Goal: Task Accomplishment & Management: Manage account settings

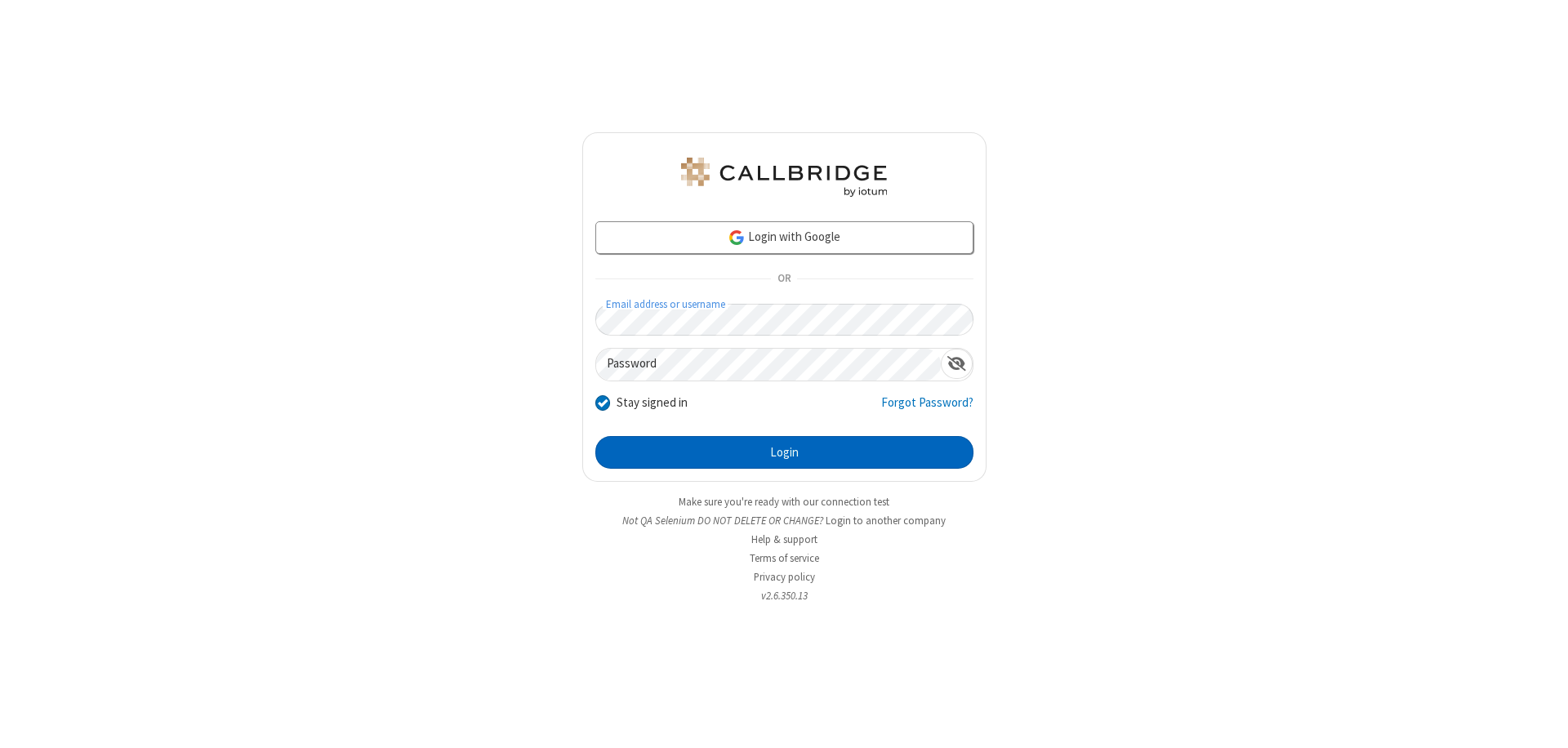
click at [784, 452] on button "Login" at bounding box center [784, 452] width 378 height 33
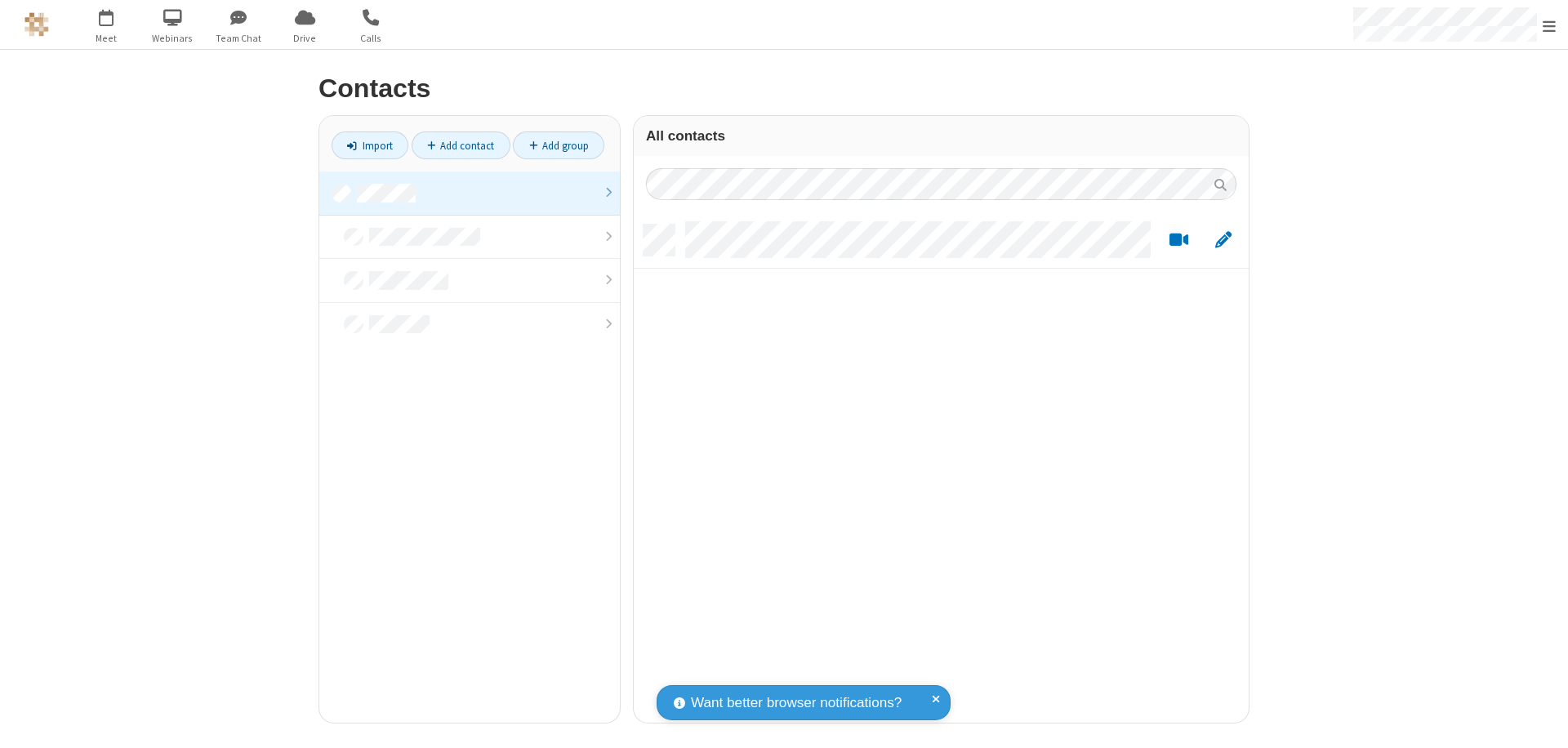
click at [461, 146] on link "Add contact" at bounding box center [461, 146] width 99 height 27
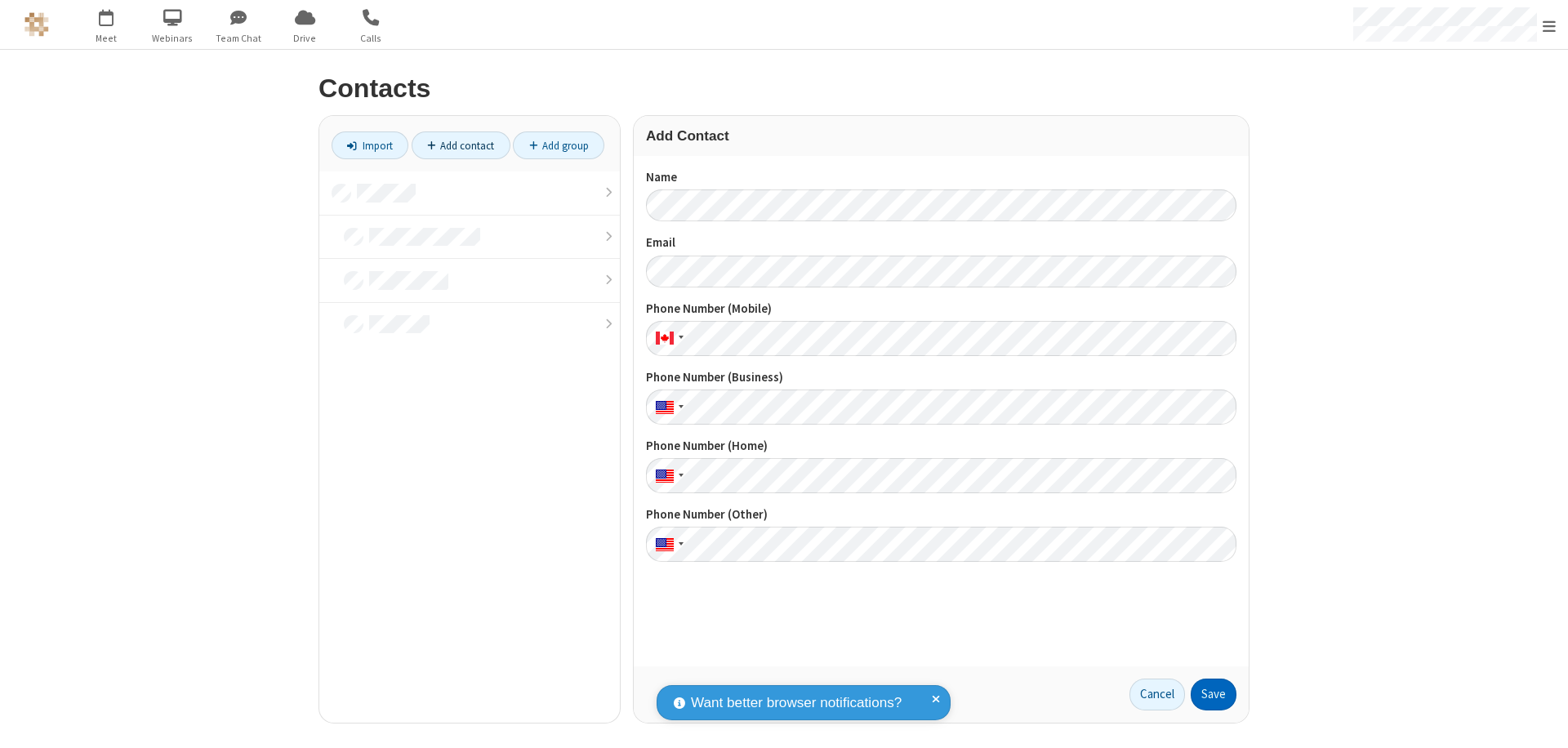
click at [1214, 694] on button "Save" at bounding box center [1214, 695] width 46 height 33
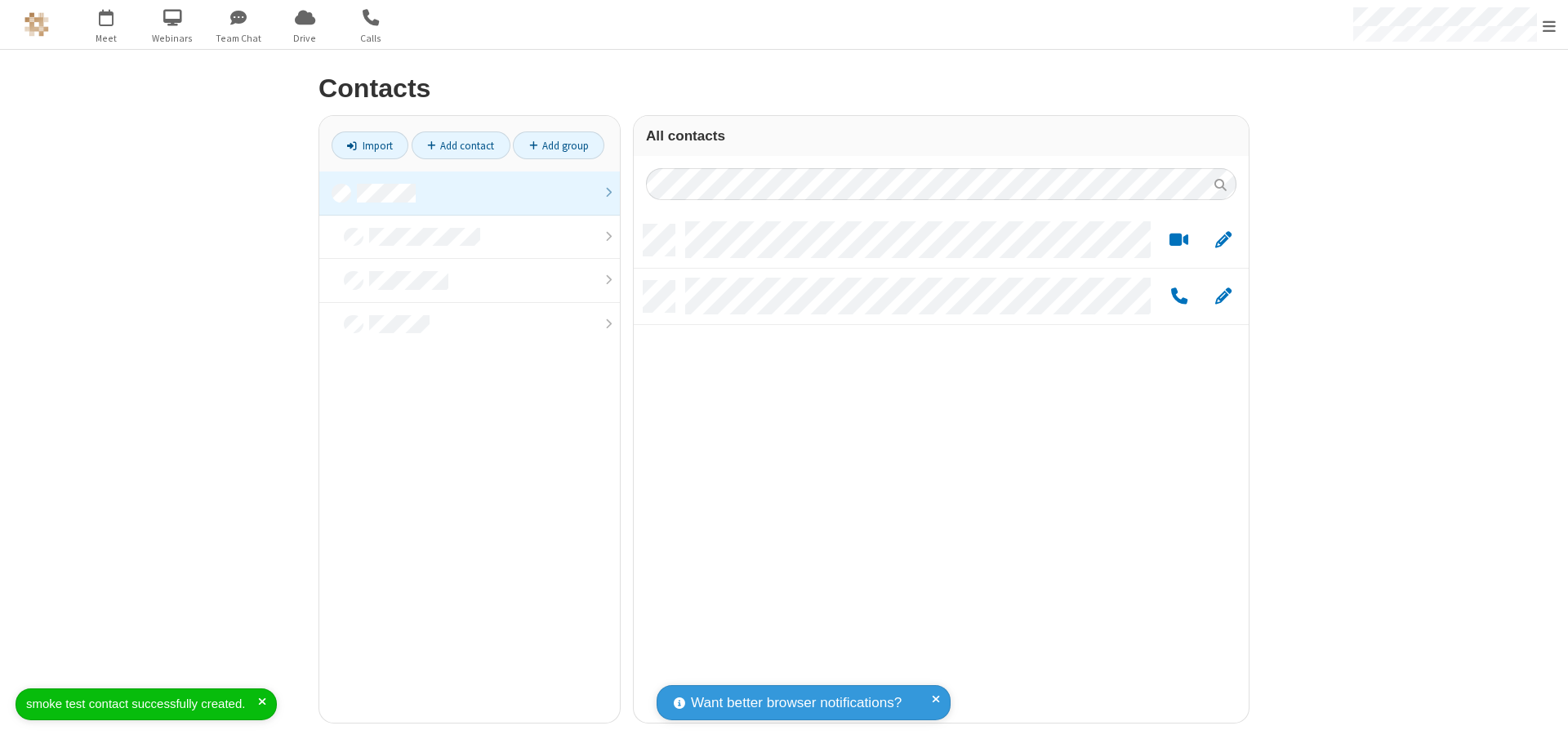
scroll to position [498, 603]
click at [461, 146] on link "Add contact" at bounding box center [461, 146] width 99 height 27
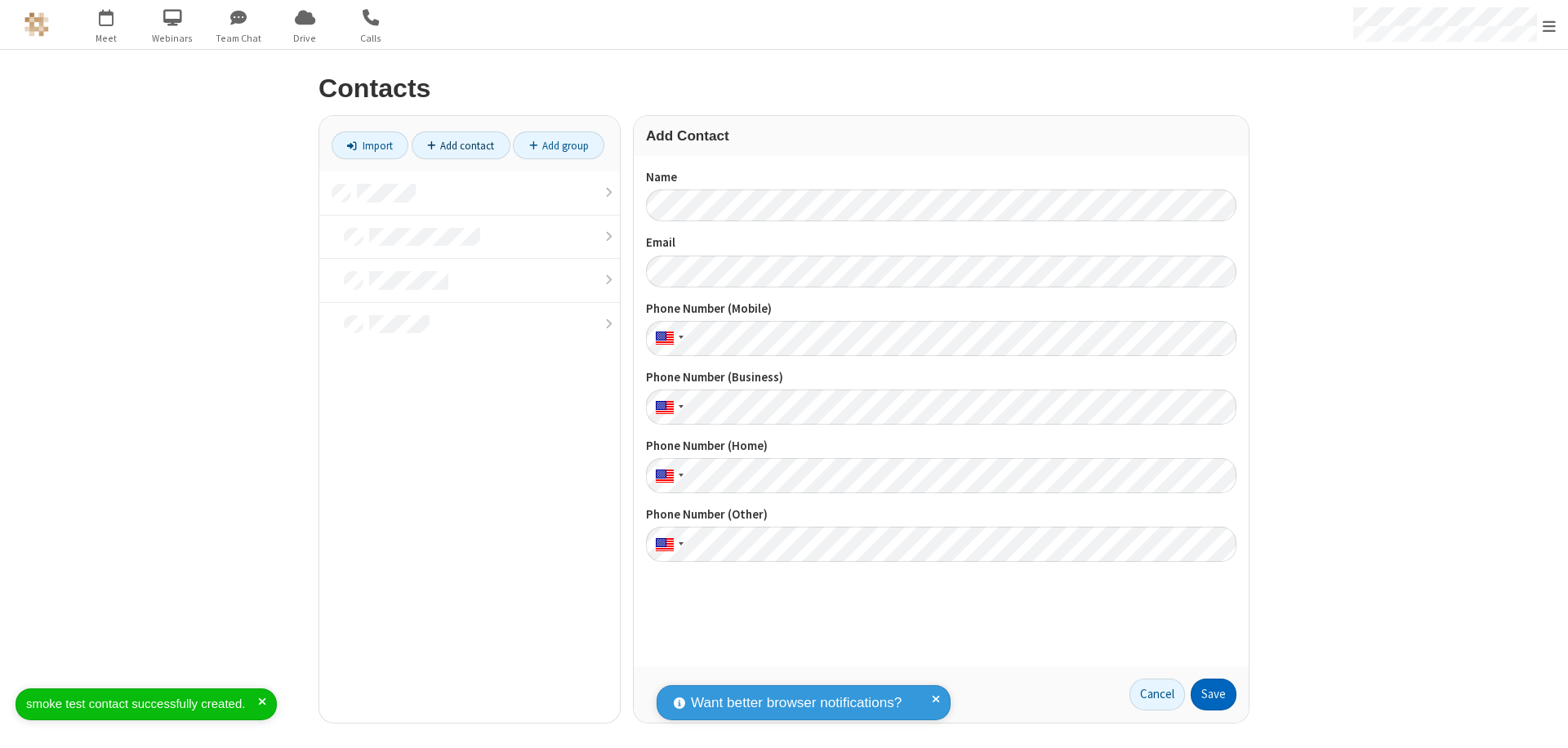
click at [1214, 694] on button "Save" at bounding box center [1214, 695] width 46 height 33
